Goal: Transaction & Acquisition: Purchase product/service

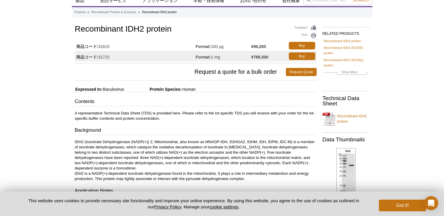
scroll to position [59, 0]
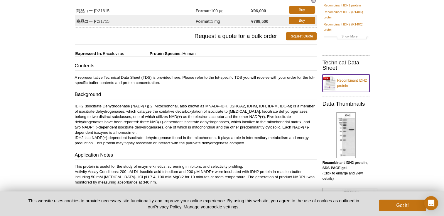
click at [340, 81] on link "Recombinant IDH2 protein" at bounding box center [345, 84] width 47 height 18
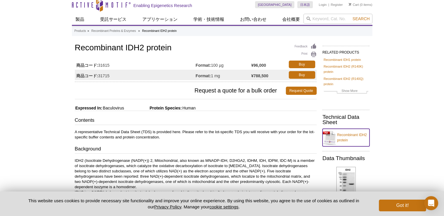
scroll to position [0, 0]
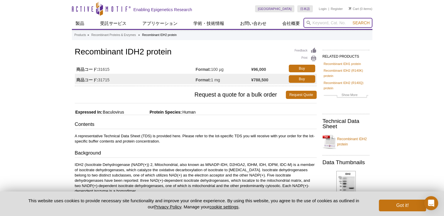
click at [319, 24] on input "search" at bounding box center [337, 23] width 69 height 10
click at [319, 21] on input "search" at bounding box center [337, 23] width 69 height 10
click at [302, 65] on link "Buy" at bounding box center [302, 69] width 26 height 8
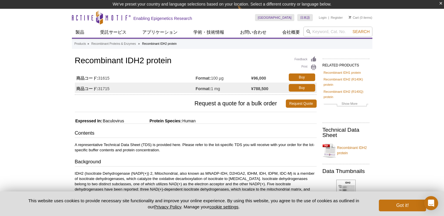
scroll to position [9, 0]
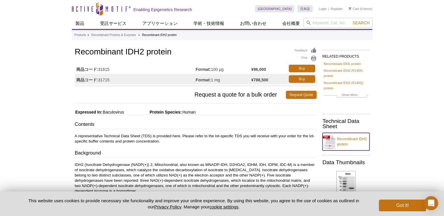
click at [343, 141] on link "Recombinant IDH2 protein" at bounding box center [345, 142] width 47 height 18
